Goal: Transaction & Acquisition: Purchase product/service

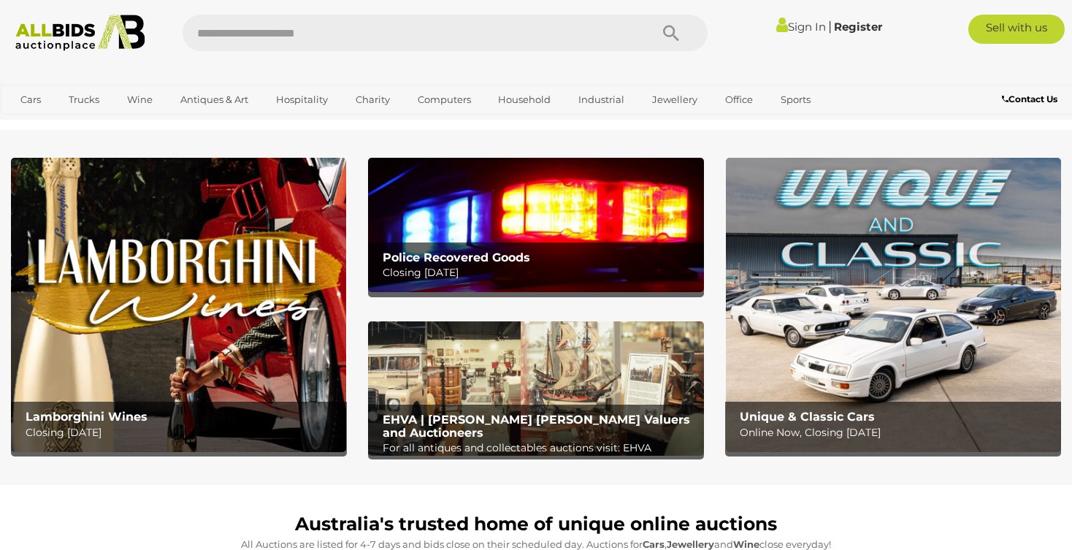
click at [295, 39] on input "text" at bounding box center [409, 33] width 453 height 37
type input "*****"
click at [670, 28] on icon "Search" at bounding box center [671, 34] width 16 height 22
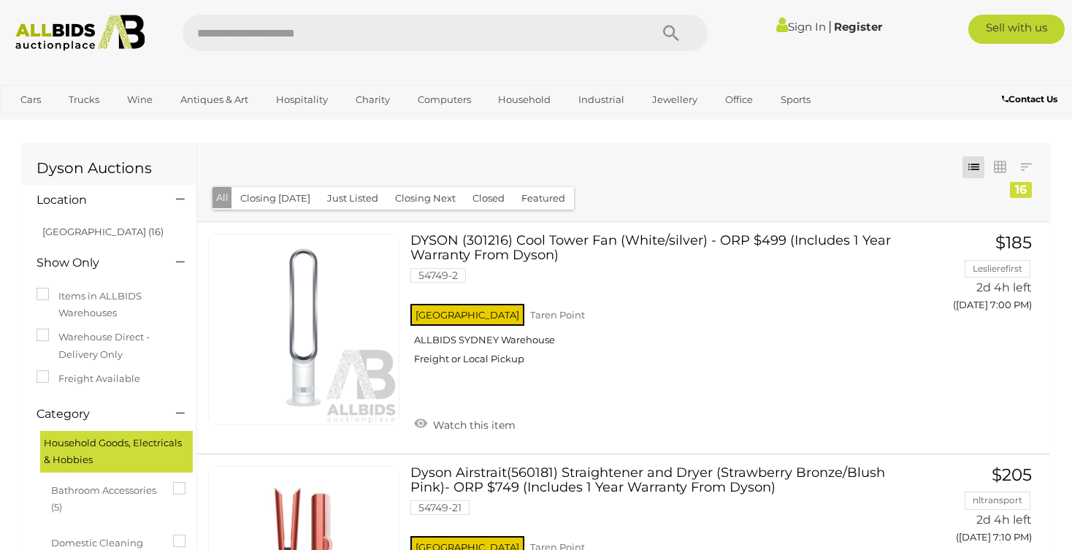
click at [432, 202] on button "Closing Next" at bounding box center [425, 198] width 78 height 23
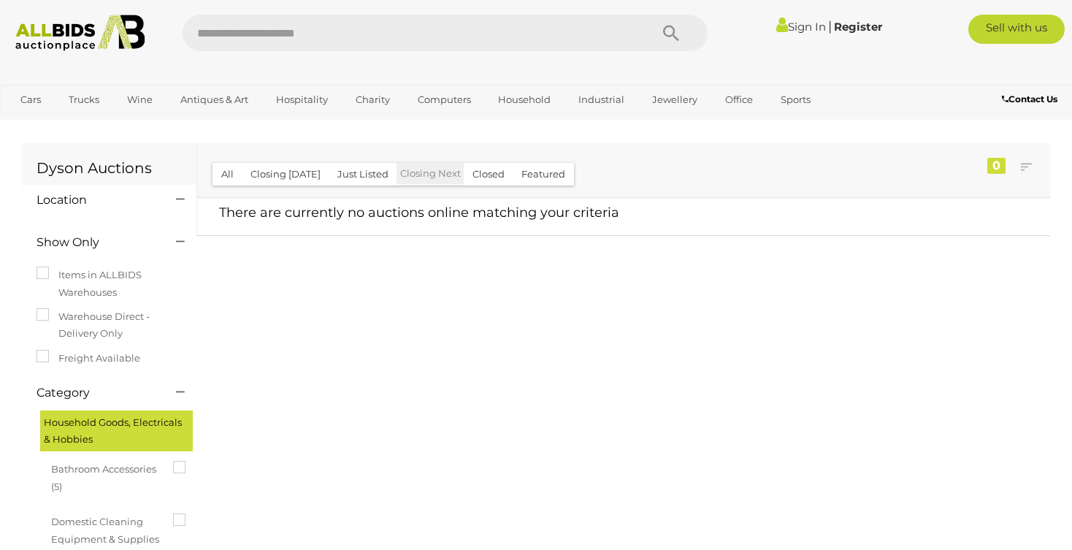
click at [290, 176] on button "Closing [DATE]" at bounding box center [286, 174] width 88 height 23
click at [234, 172] on button "All" at bounding box center [228, 174] width 30 height 23
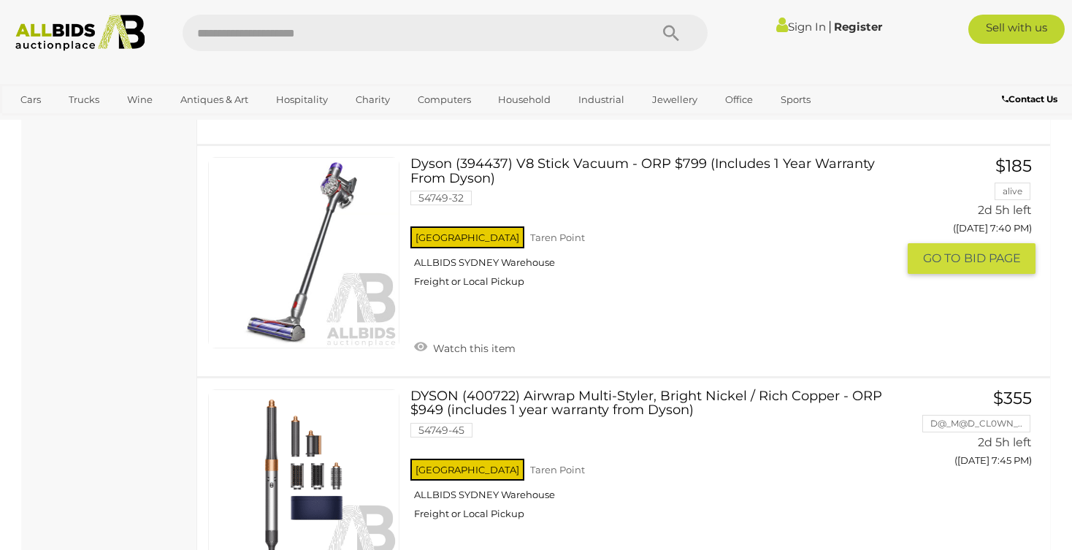
scroll to position [1467, 0]
